Goal: Information Seeking & Learning: Learn about a topic

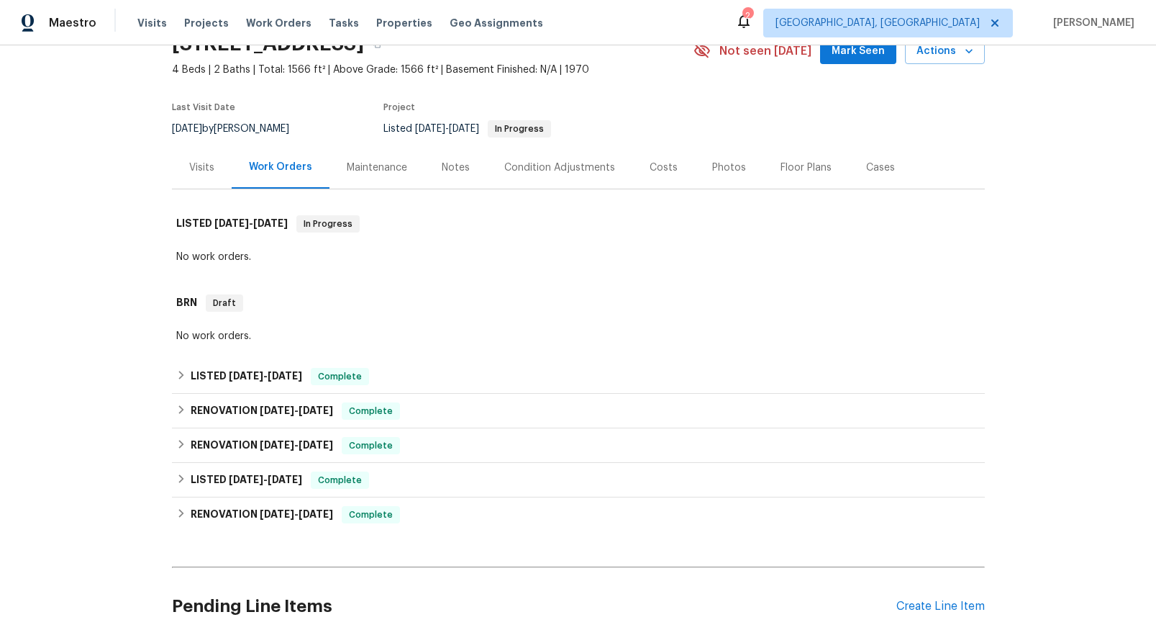
scroll to position [205, 0]
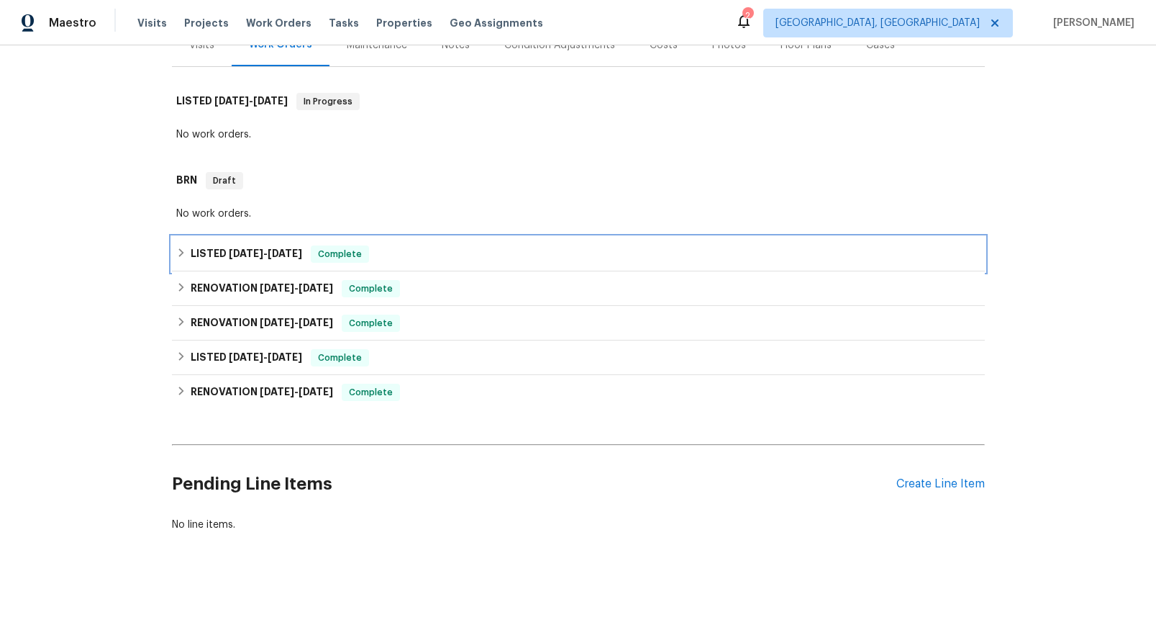
click at [251, 248] on span "[DATE]" at bounding box center [246, 253] width 35 height 10
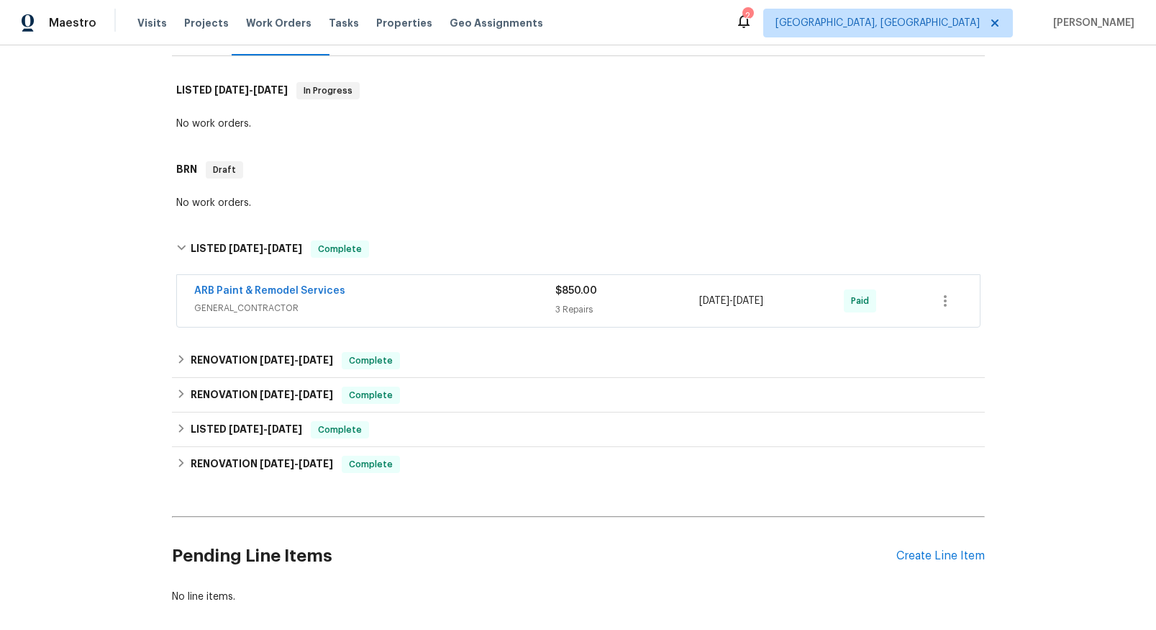
click at [269, 309] on span "GENERAL_CONTRACTOR" at bounding box center [374, 308] width 361 height 14
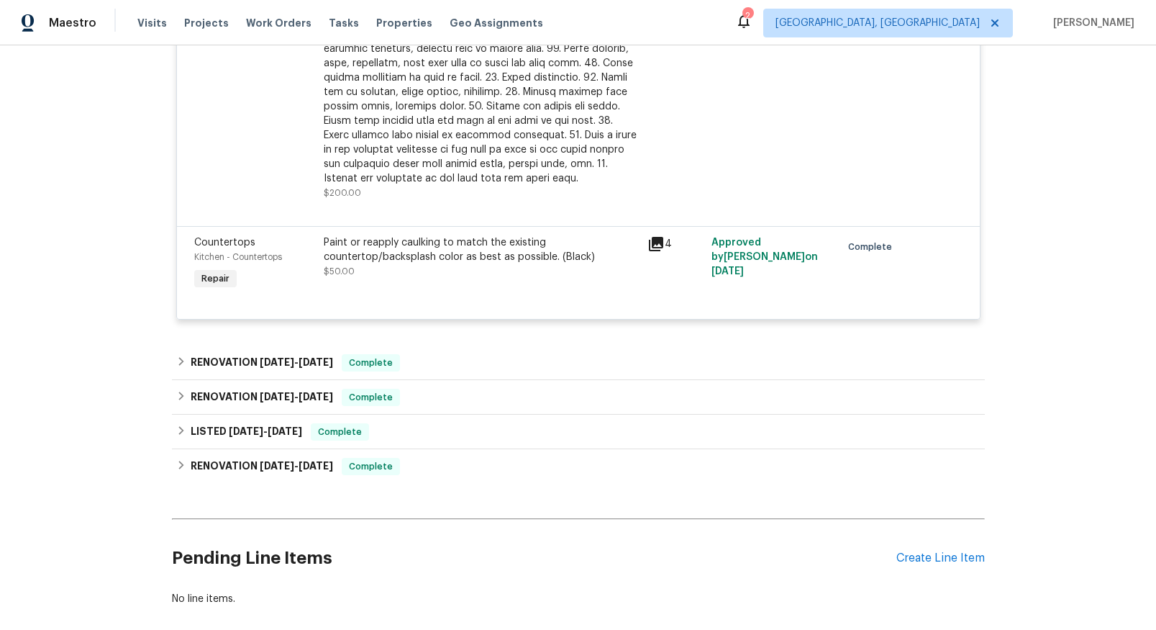
scroll to position [789, 0]
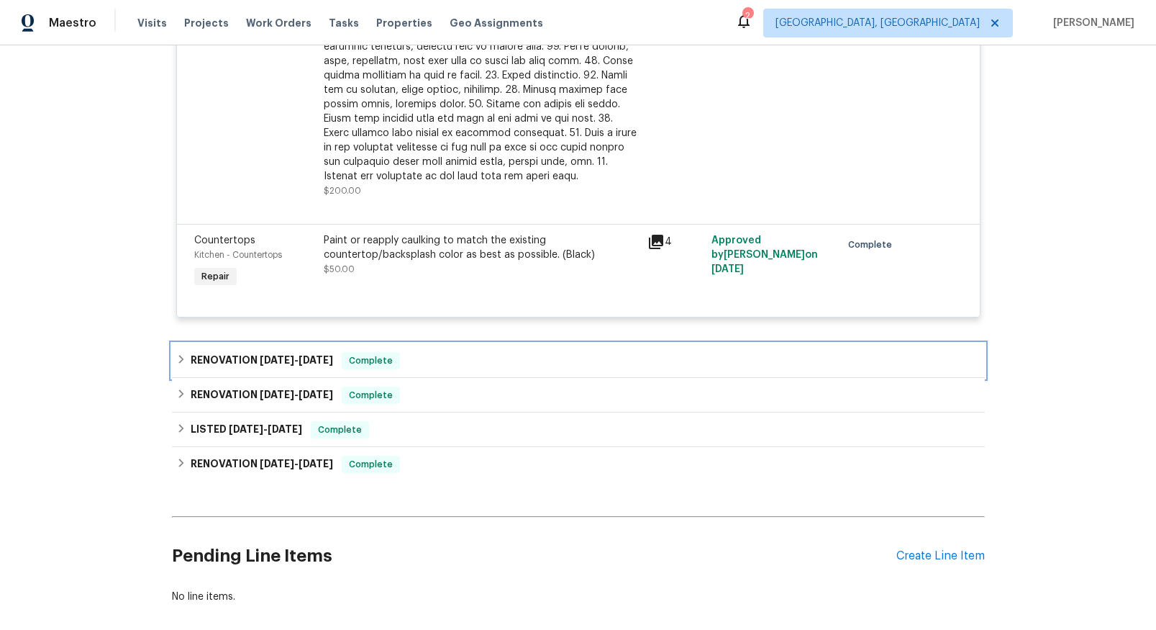
drag, startPoint x: 247, startPoint y: 356, endPoint x: 281, endPoint y: 347, distance: 34.9
click at [247, 356] on h6 "RENOVATION [DATE] - [DATE]" at bounding box center [262, 360] width 142 height 17
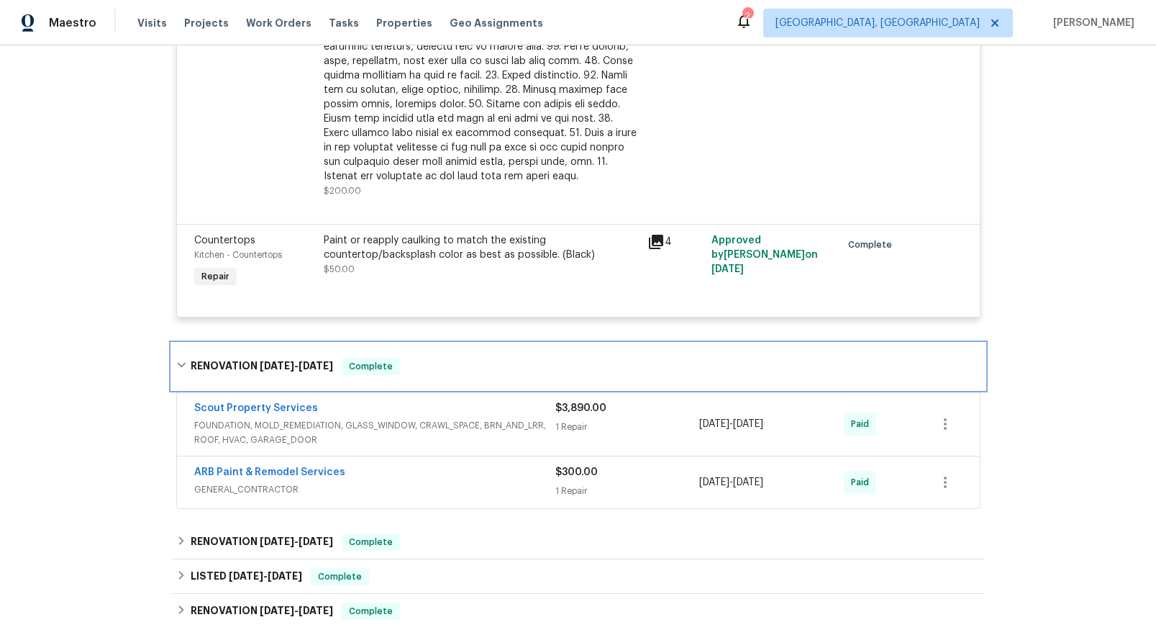
scroll to position [901, 0]
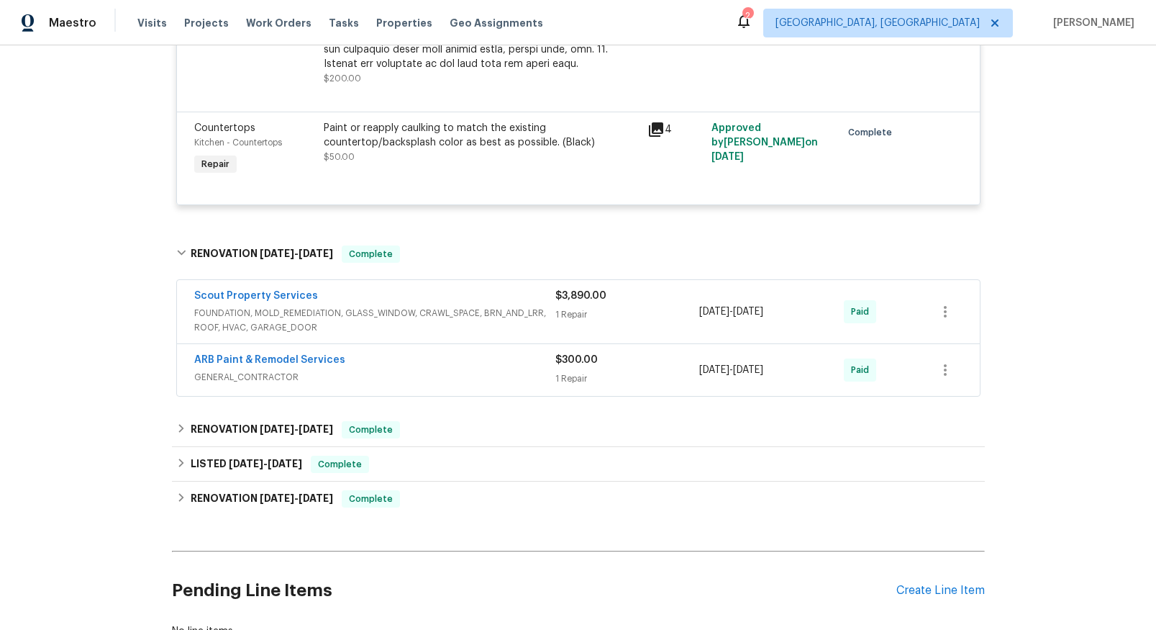
click at [394, 312] on span "FOUNDATION, MOLD_REMEDIATION, GLASS_WINDOW, CRAWL_SPACE, BRN_AND_LRR, ROOF, HVA…" at bounding box center [374, 320] width 361 height 29
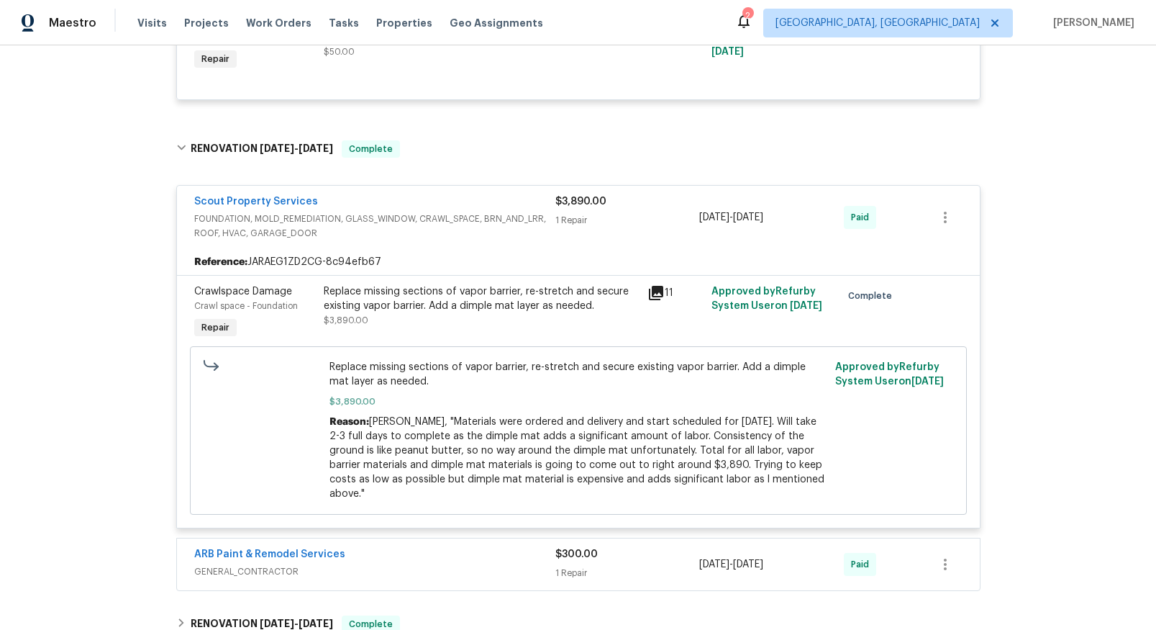
scroll to position [1009, 0]
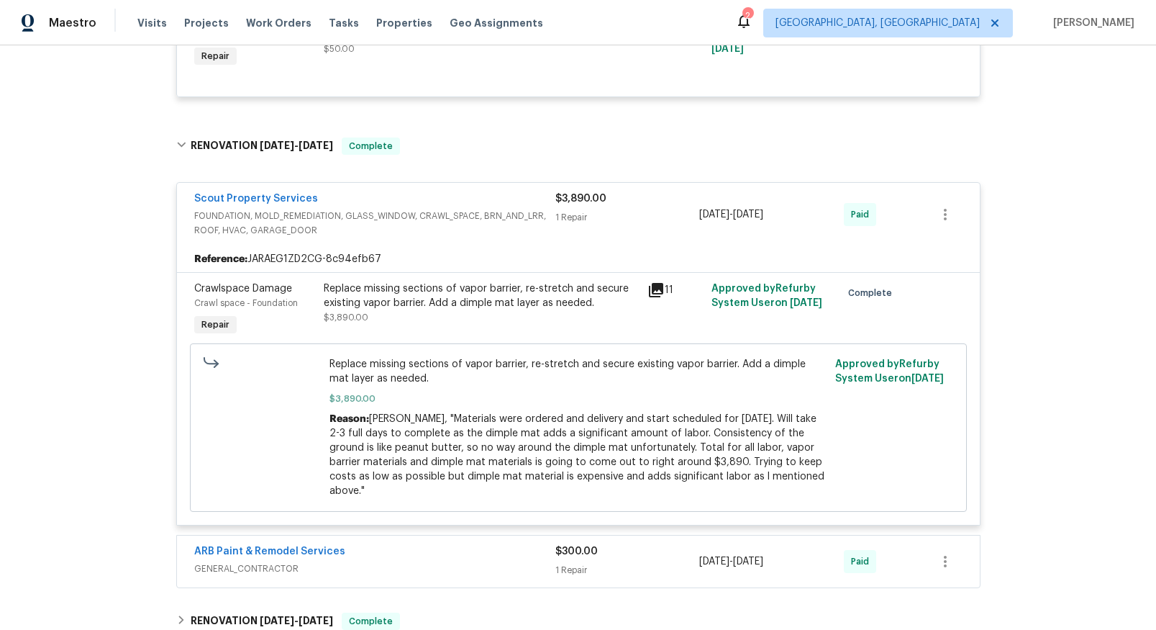
click at [650, 292] on icon at bounding box center [655, 289] width 17 height 17
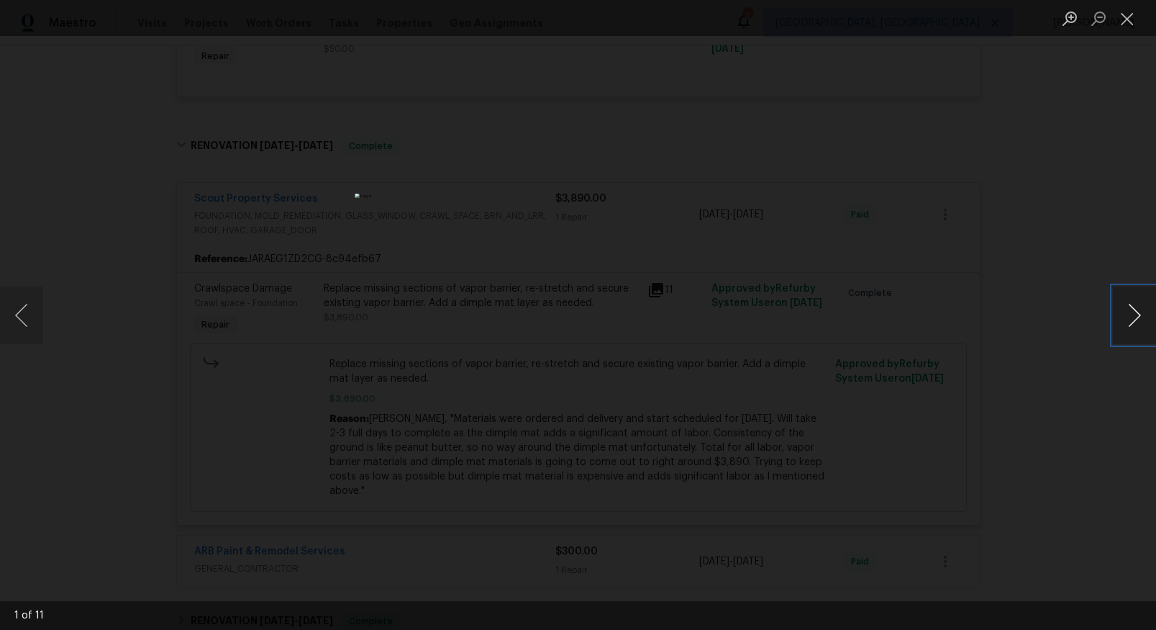
click at [1140, 318] on button "Next image" at bounding box center [1134, 315] width 43 height 58
click at [1133, 318] on button "Next image" at bounding box center [1134, 315] width 43 height 58
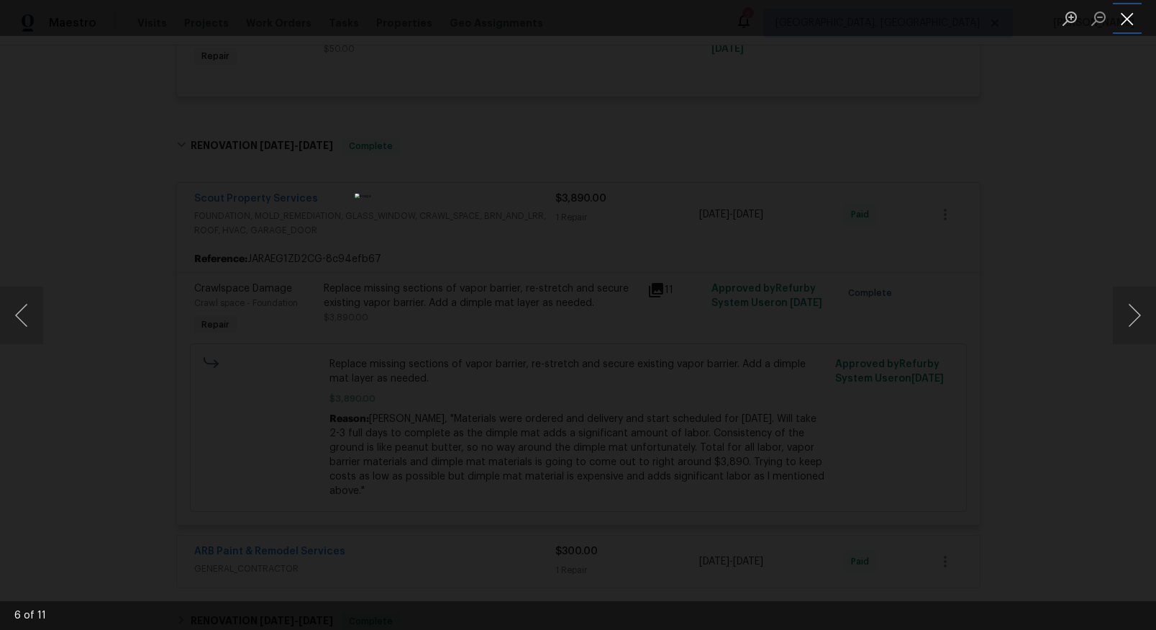
click at [1127, 19] on button "Close lightbox" at bounding box center [1127, 18] width 29 height 25
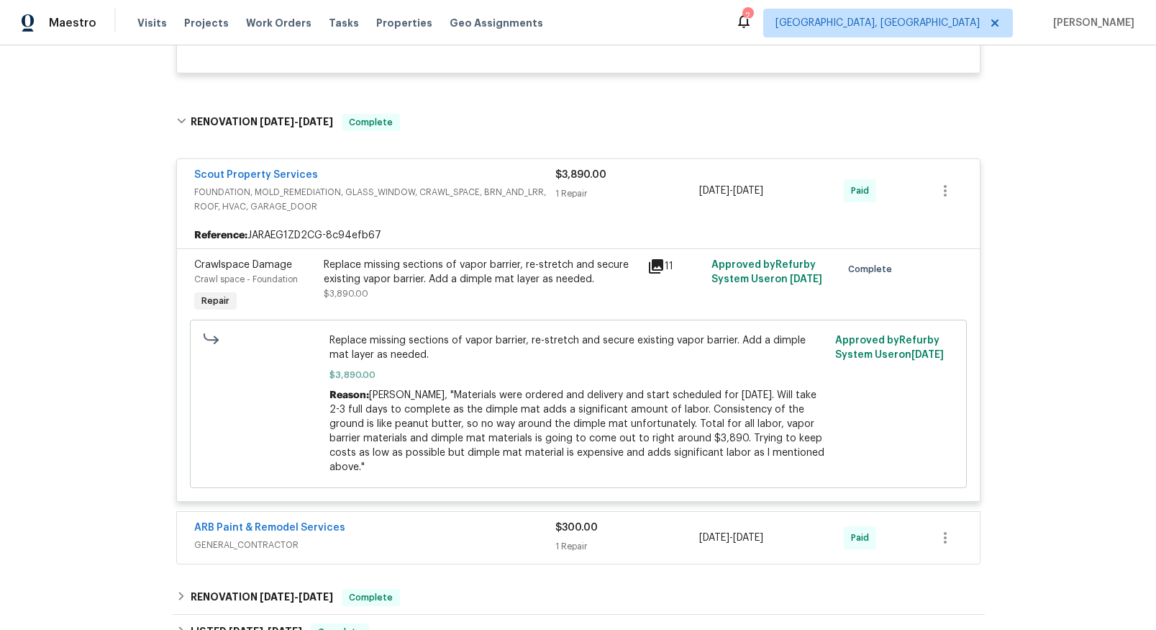
scroll to position [1125, 0]
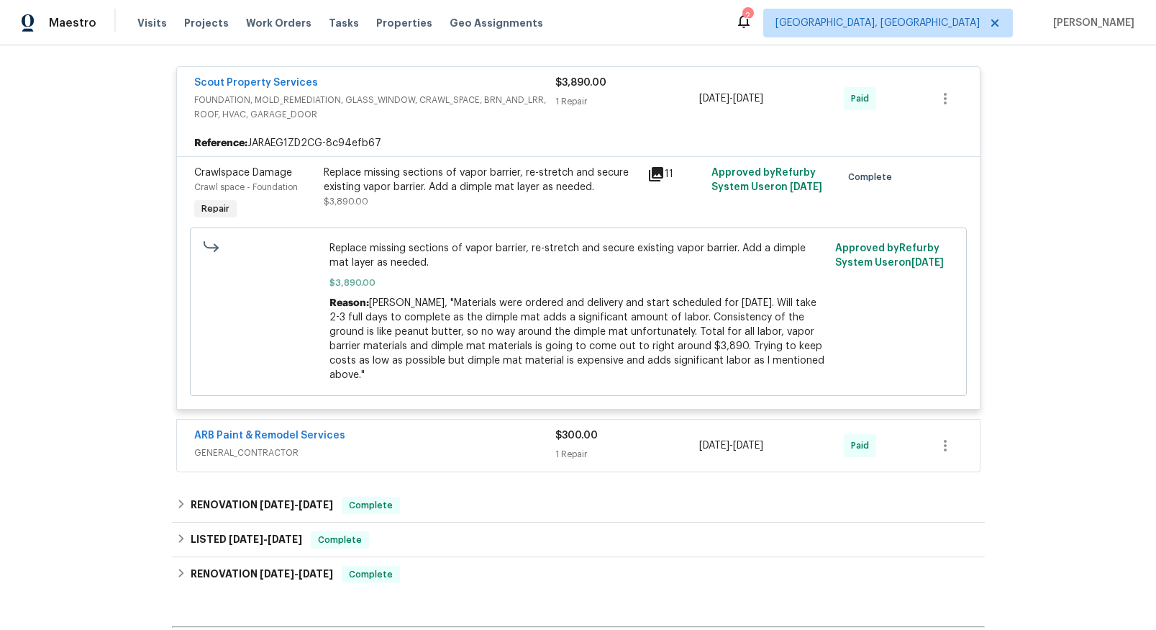
click at [281, 445] on span "GENERAL_CONTRACTOR" at bounding box center [374, 452] width 361 height 14
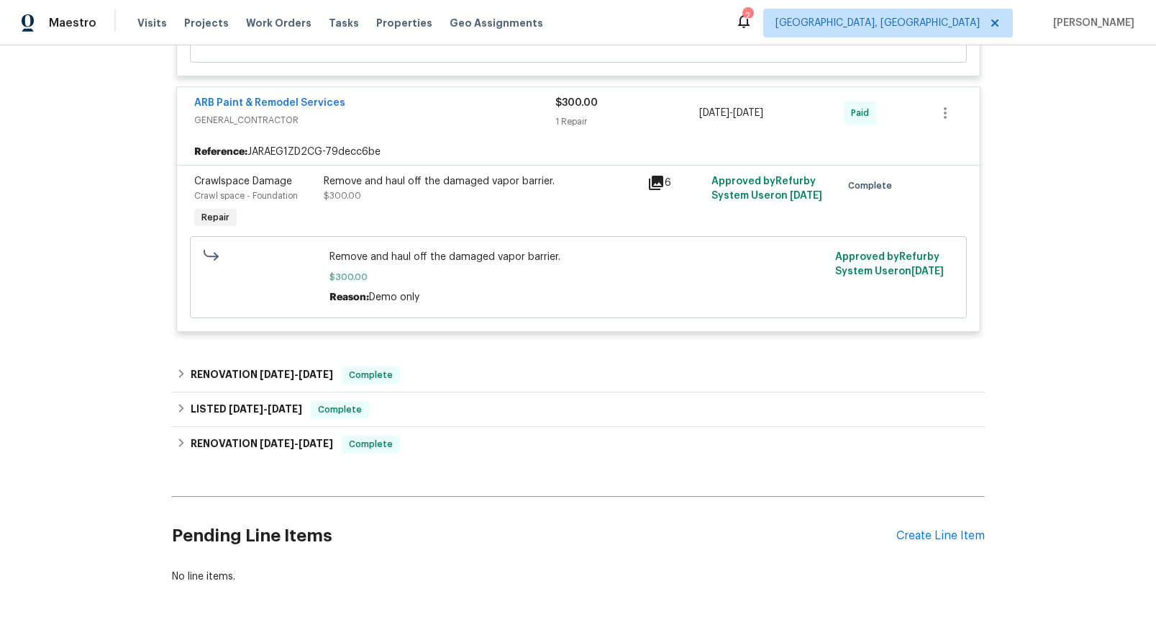
scroll to position [1477, 0]
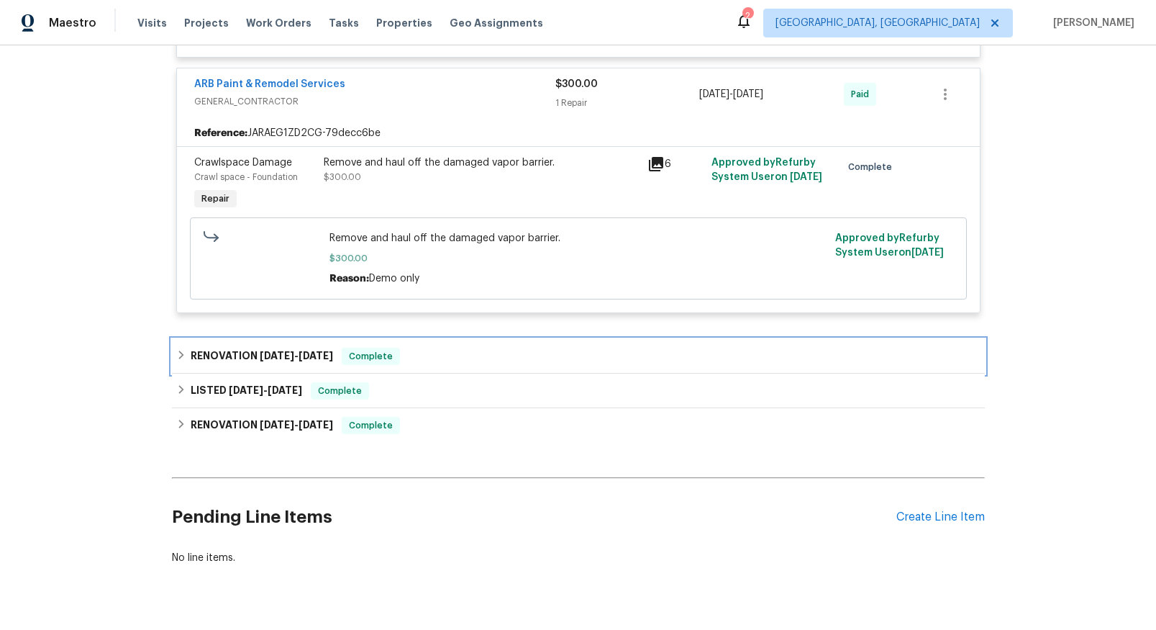
click at [287, 350] on h6 "RENOVATION [DATE] - [DATE]" at bounding box center [262, 355] width 142 height 17
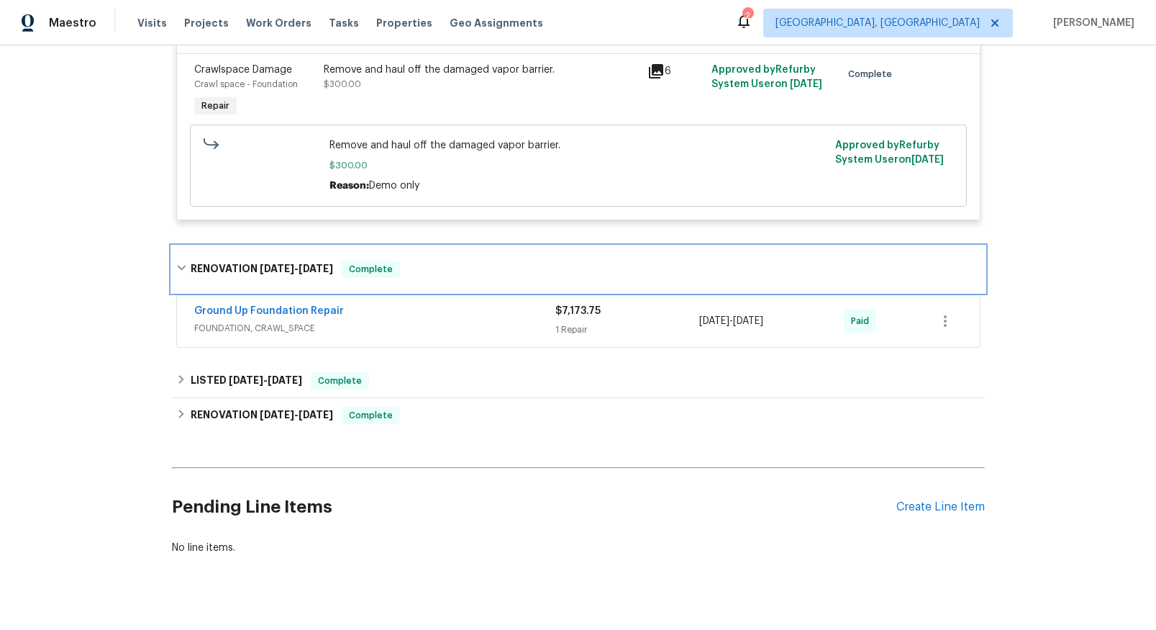
scroll to position [1575, 0]
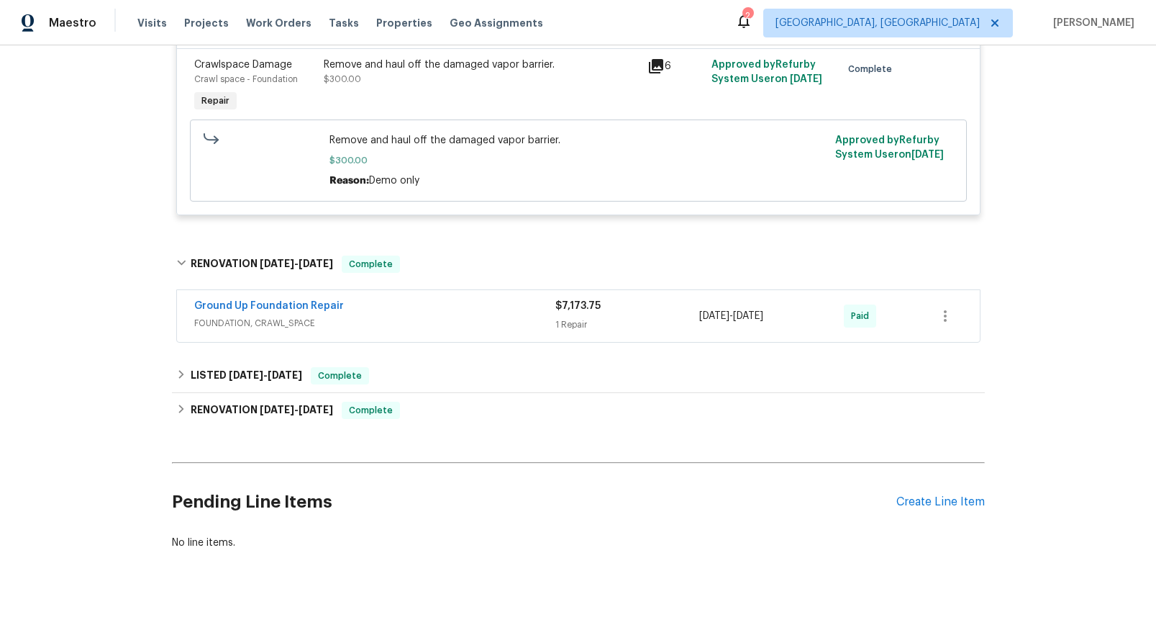
click at [263, 316] on span "FOUNDATION, CRAWL_SPACE" at bounding box center [374, 323] width 361 height 14
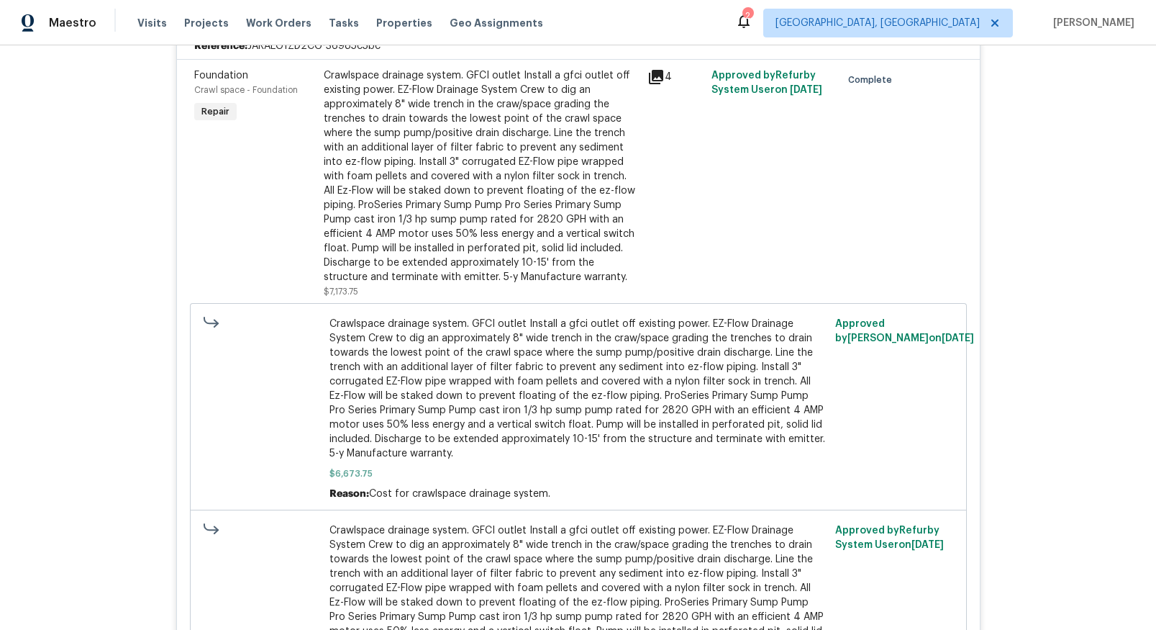
scroll to position [1594, 0]
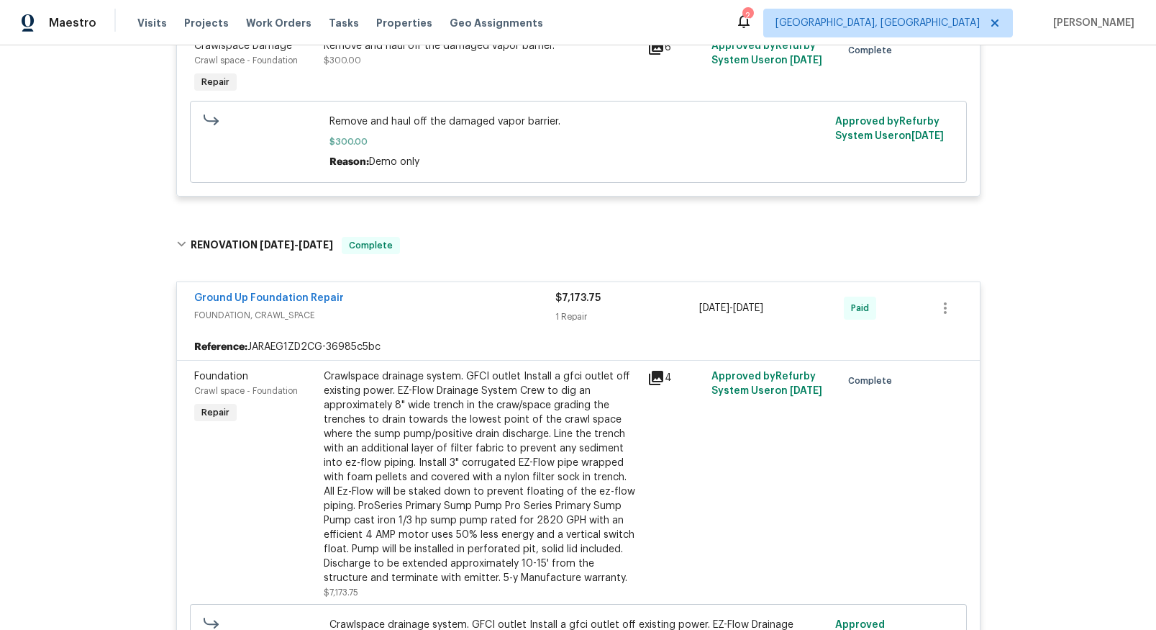
click at [650, 371] on icon at bounding box center [656, 378] width 14 height 14
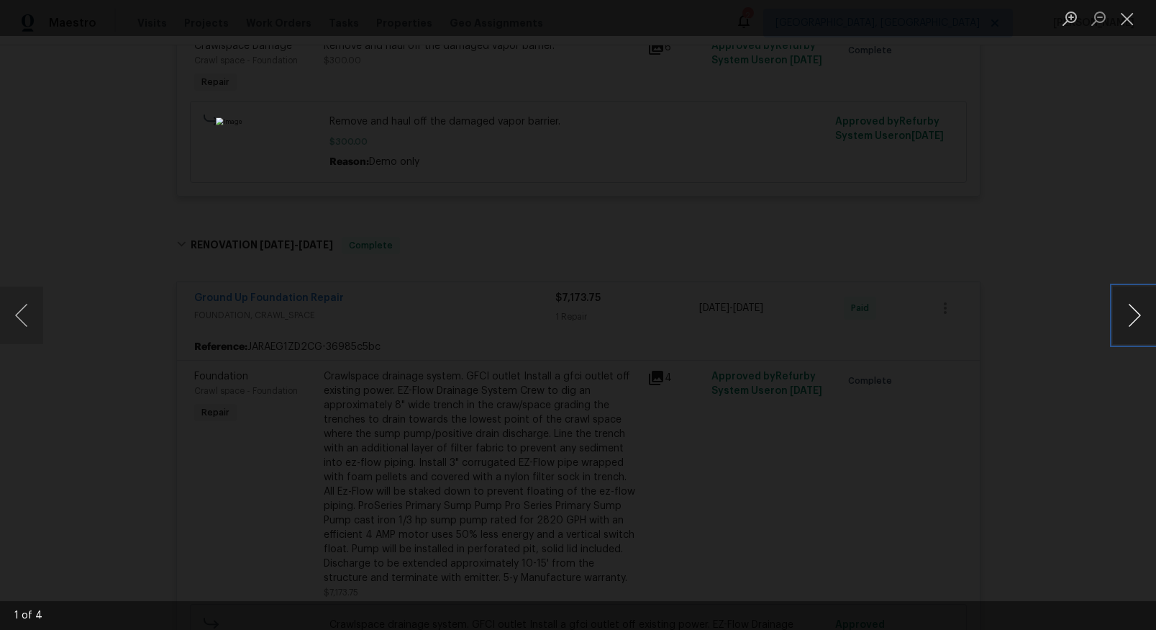
click at [1134, 319] on button "Next image" at bounding box center [1134, 315] width 43 height 58
click at [1123, 10] on button "Close lightbox" at bounding box center [1127, 18] width 29 height 25
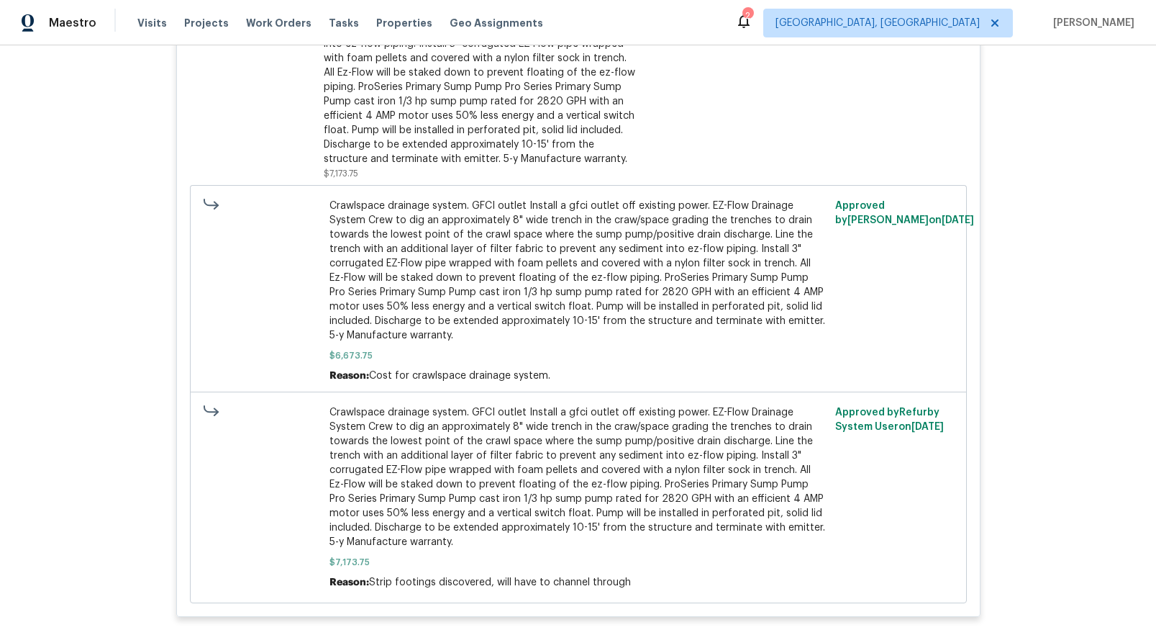
scroll to position [2292, 0]
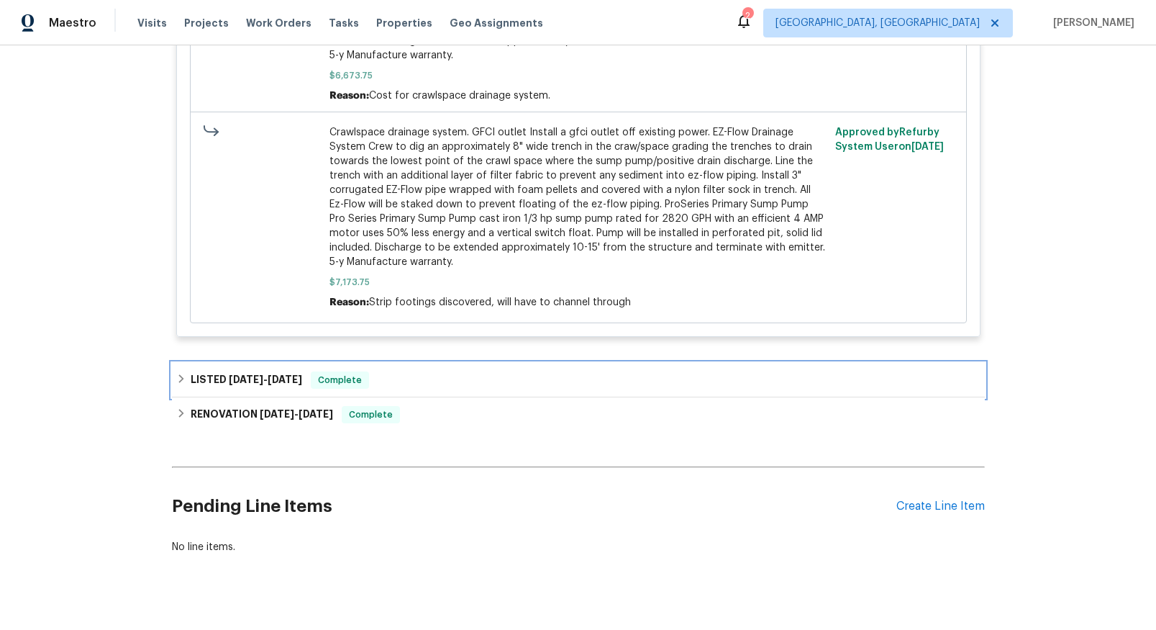
click at [234, 374] on span "[DATE]" at bounding box center [246, 379] width 35 height 10
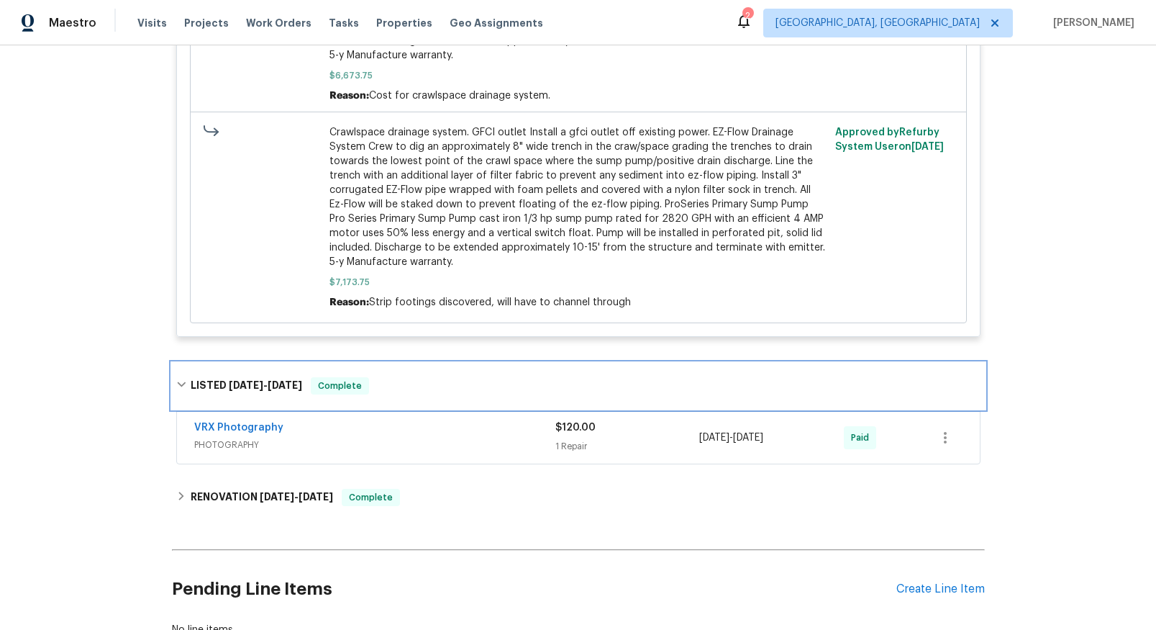
scroll to position [2295, 0]
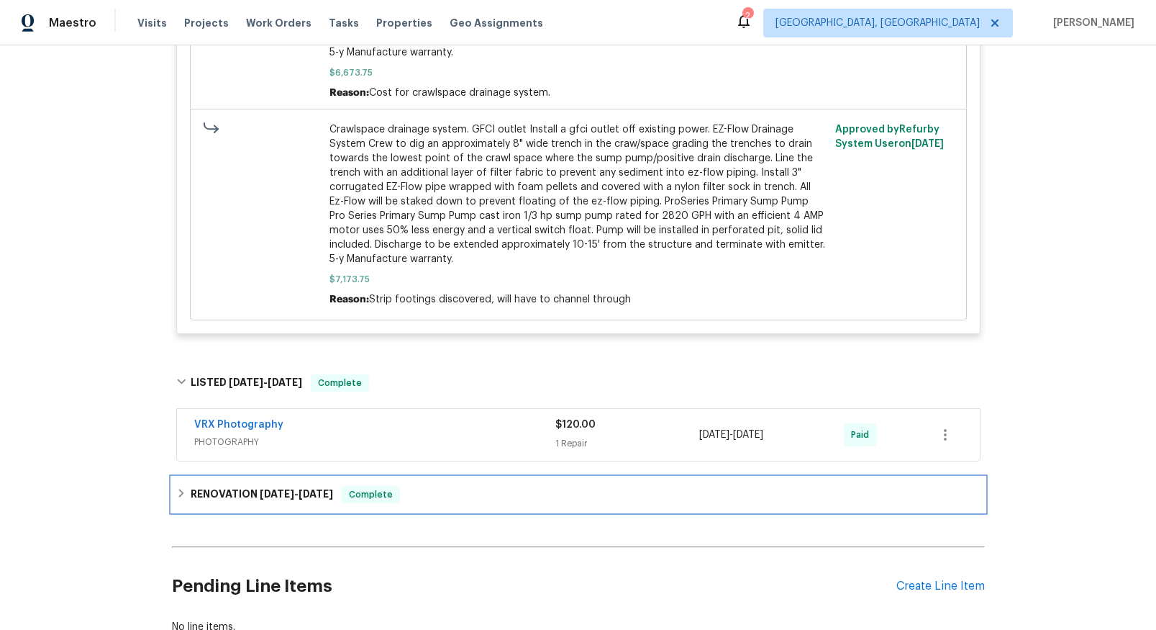
click at [286, 486] on h6 "RENOVATION [DATE] - [DATE]" at bounding box center [262, 494] width 142 height 17
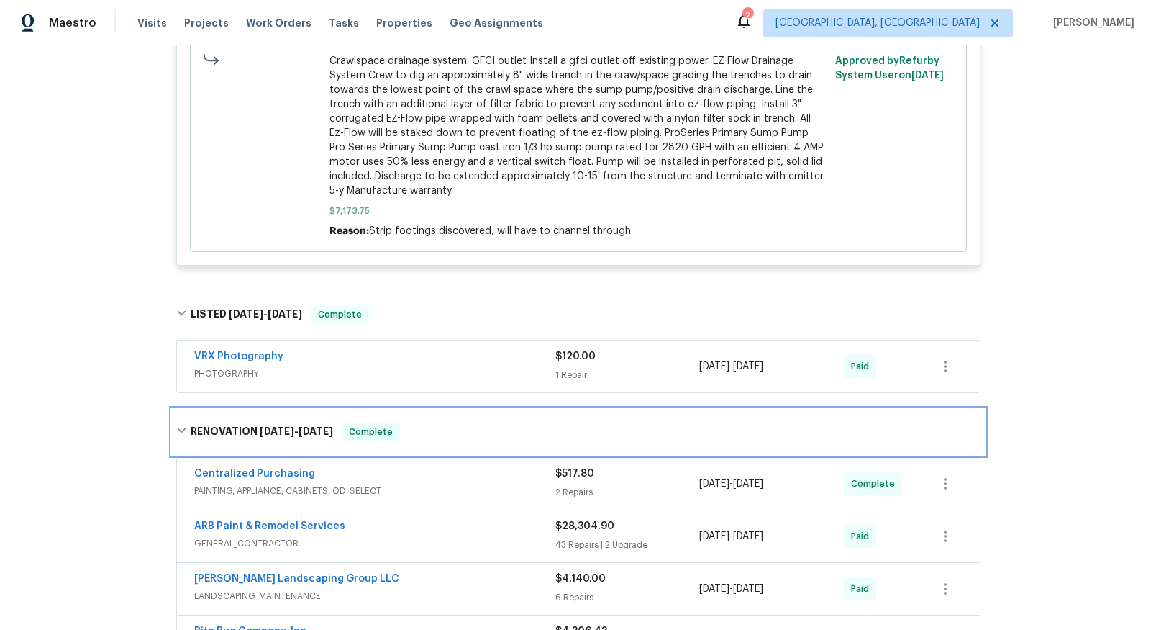
scroll to position [2555, 0]
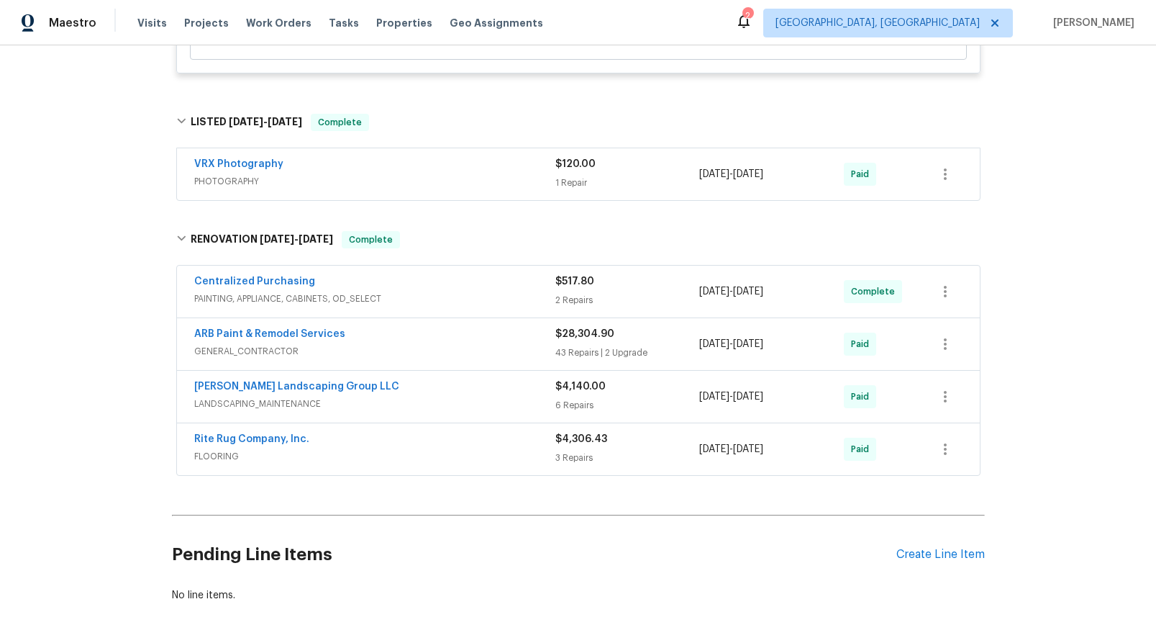
click at [273, 344] on span "GENERAL_CONTRACTOR" at bounding box center [374, 351] width 361 height 14
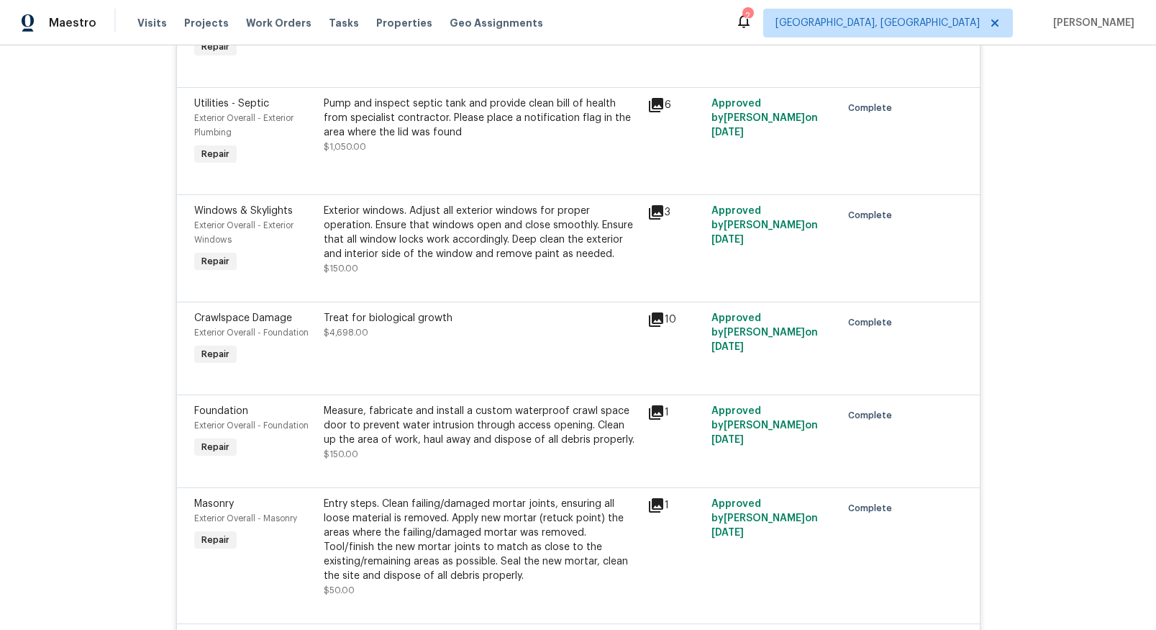
scroll to position [4655, 0]
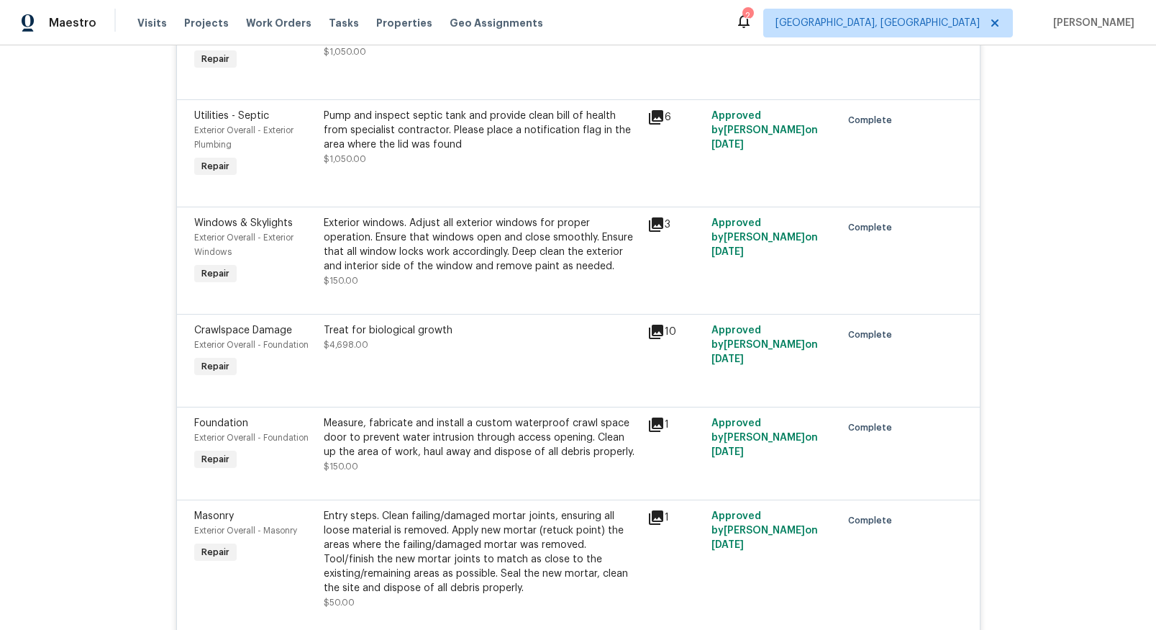
click at [649, 324] on icon at bounding box center [656, 331] width 14 height 14
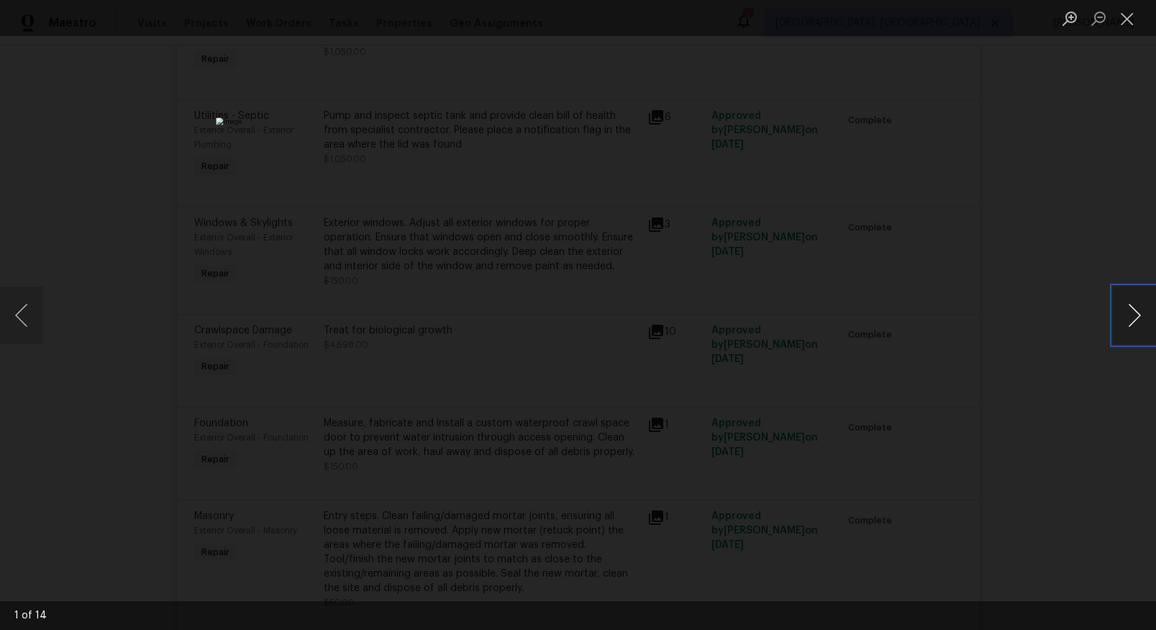
click at [1132, 314] on button "Next image" at bounding box center [1134, 315] width 43 height 58
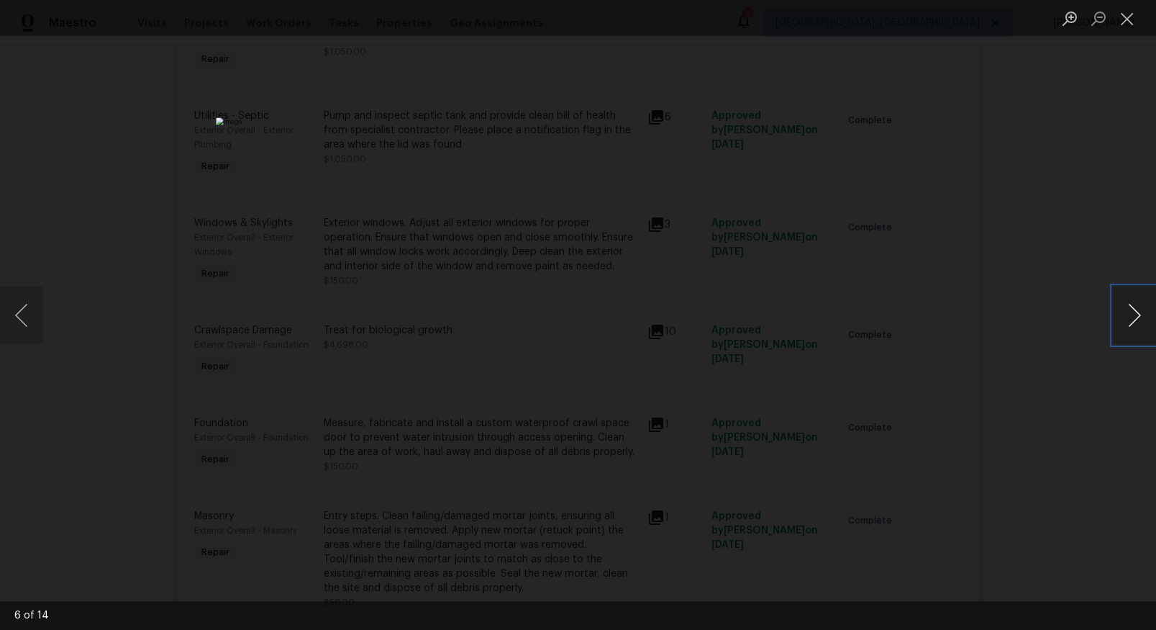
click at [1132, 314] on button "Next image" at bounding box center [1134, 315] width 43 height 58
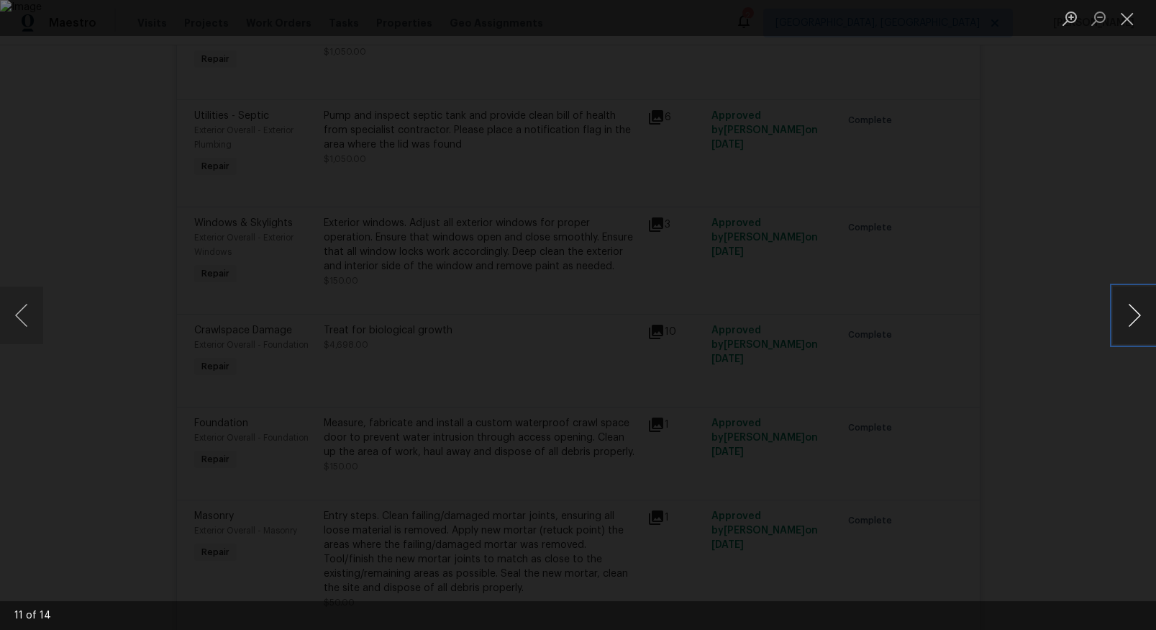
click at [1132, 314] on button "Next image" at bounding box center [1134, 315] width 43 height 58
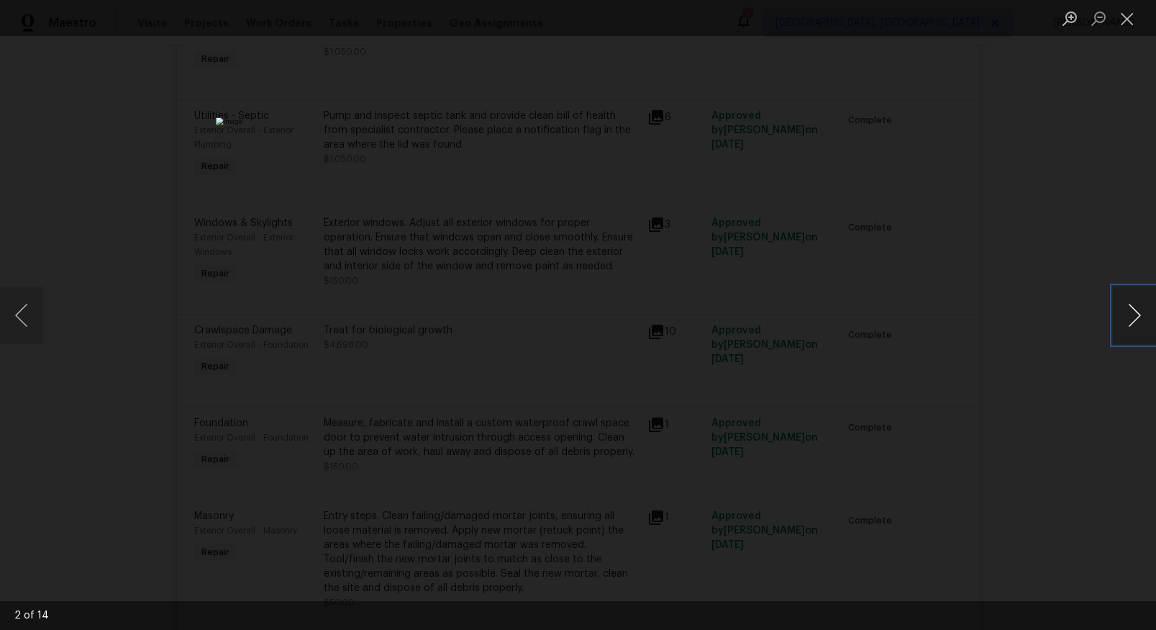
click at [1132, 314] on button "Next image" at bounding box center [1134, 315] width 43 height 58
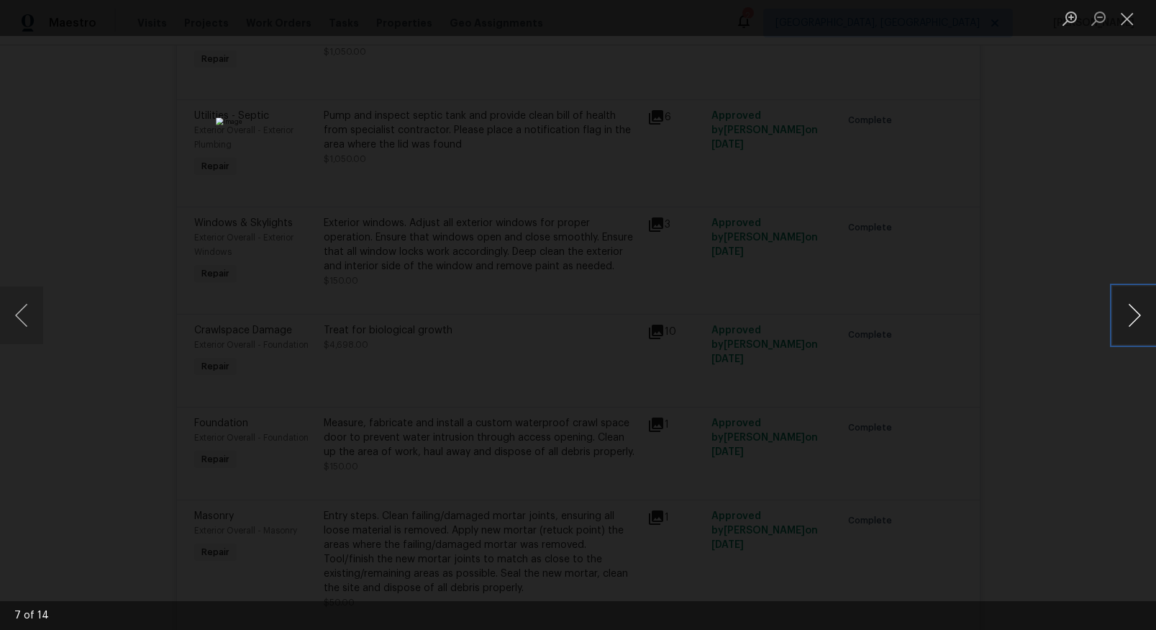
click at [1132, 314] on button "Next image" at bounding box center [1134, 315] width 43 height 58
